Goal: Task Accomplishment & Management: Manage account settings

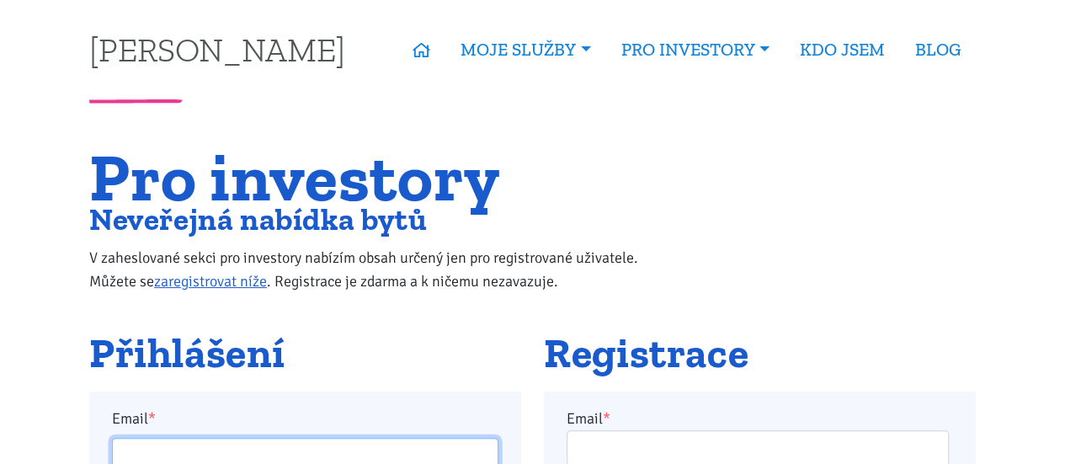
click at [365, 452] on input "Email *" at bounding box center [305, 456] width 386 height 36
type input "[EMAIL_ADDRESS][PERSON_NAME][DOMAIN_NAME]"
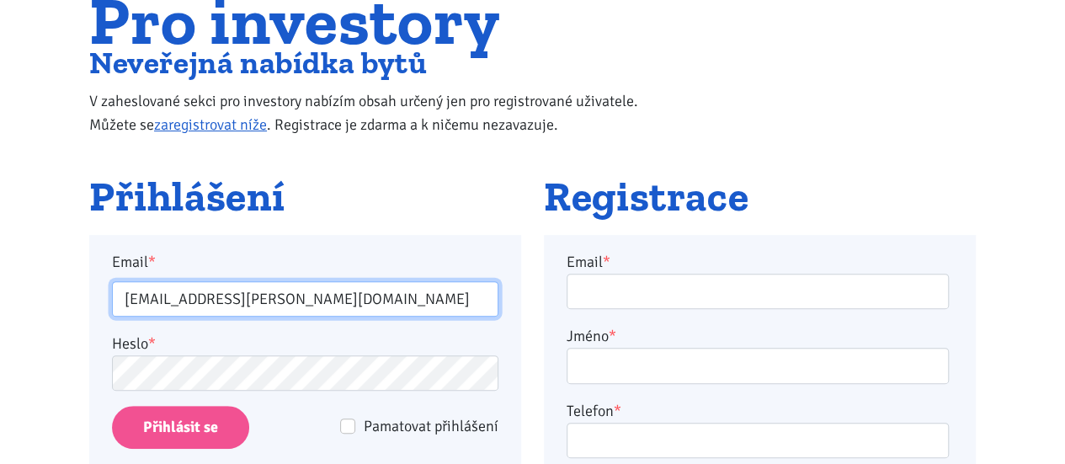
scroll to position [163, 0]
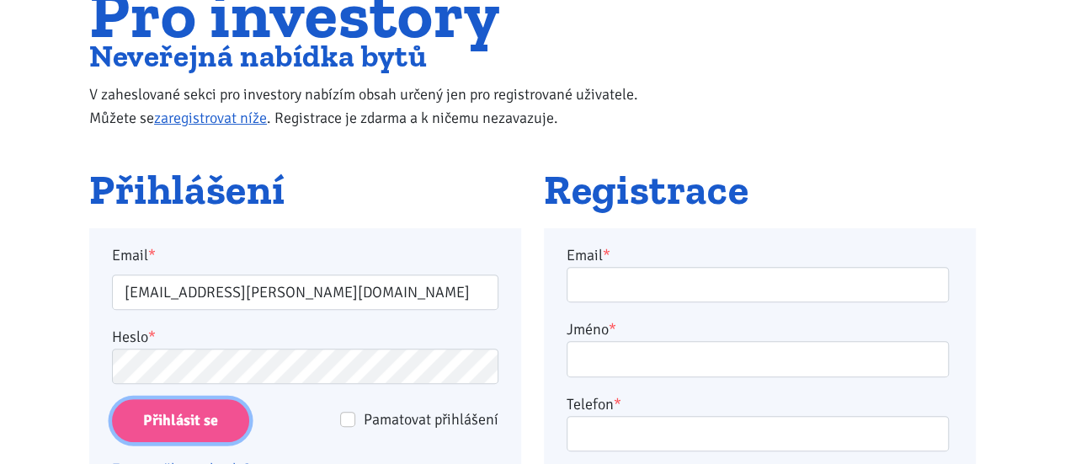
click at [182, 425] on input "Přihlásit se" at bounding box center [180, 420] width 137 height 43
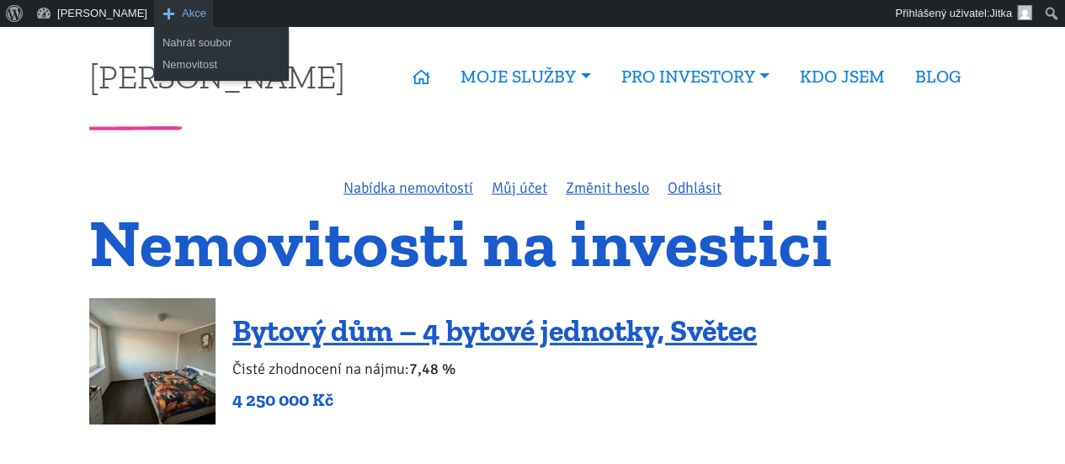
click at [182, 10] on span "Akce" at bounding box center [194, 13] width 24 height 27
